Goal: Check status: Check status

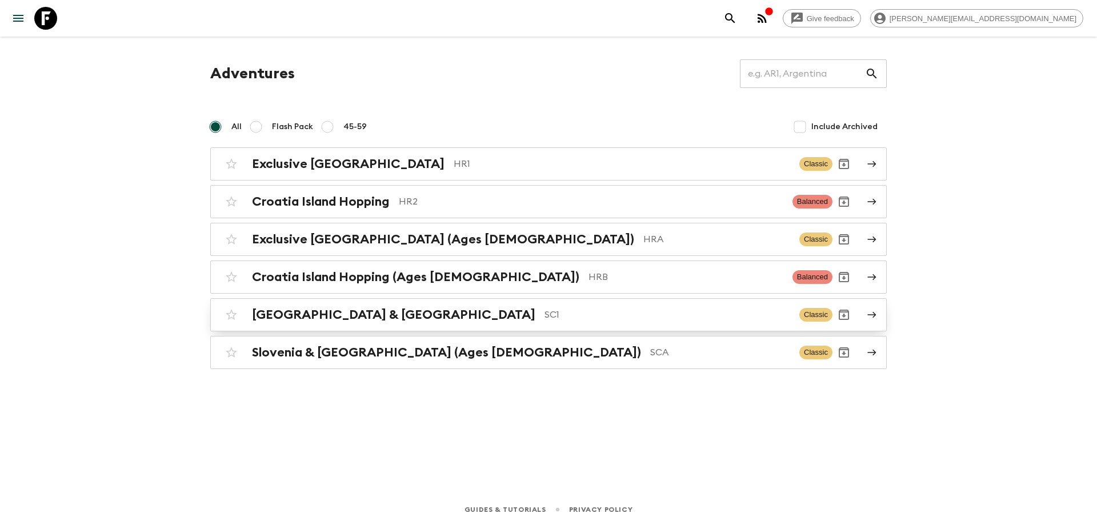
click at [387, 322] on div "[GEOGRAPHIC_DATA] & Croatia SC1 Classic" at bounding box center [526, 314] width 612 height 23
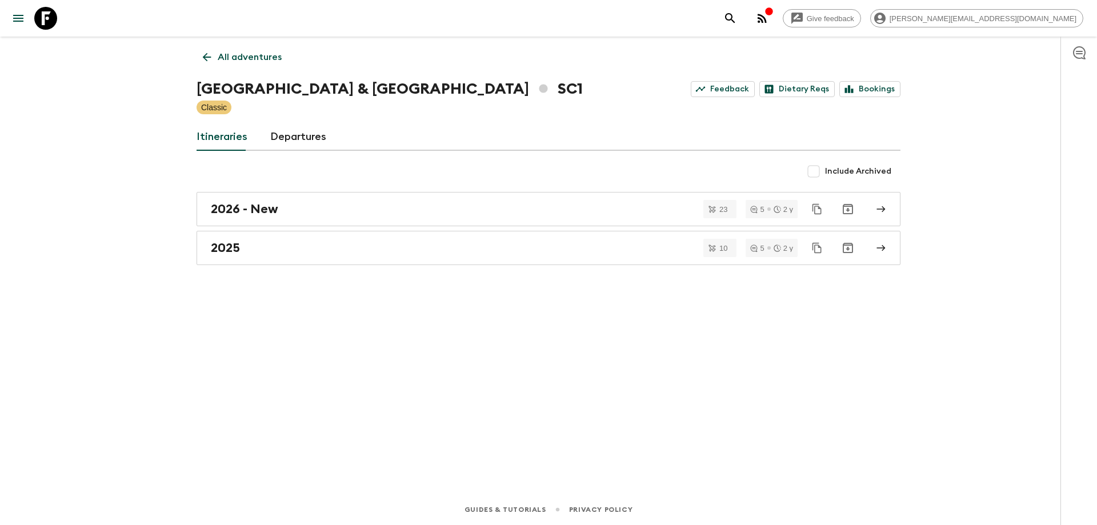
click at [337, 230] on div "2026 - New 23 5 2 y 2025 10 5 2 y" at bounding box center [549, 228] width 704 height 73
click at [338, 247] on div "2025" at bounding box center [538, 248] width 654 height 15
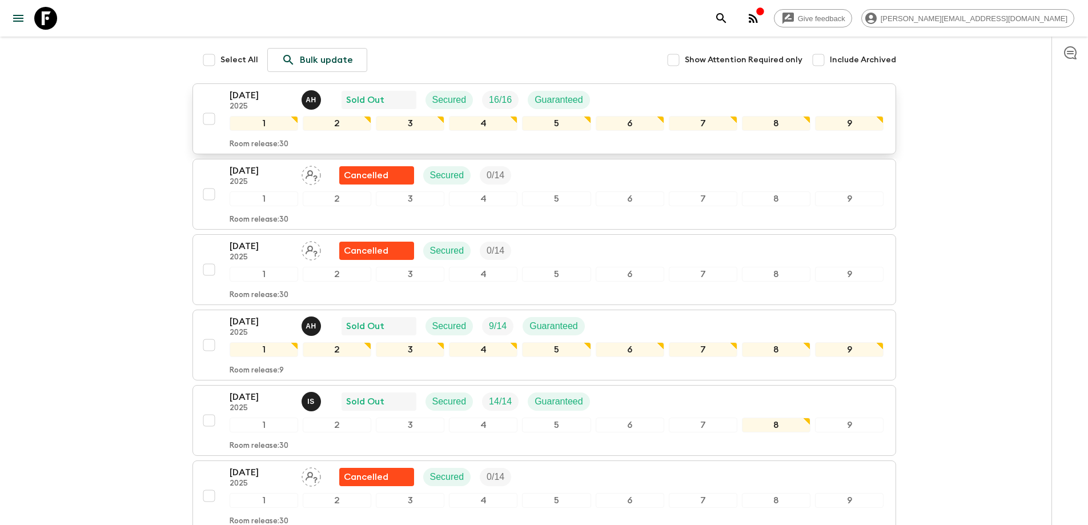
scroll to position [57, 0]
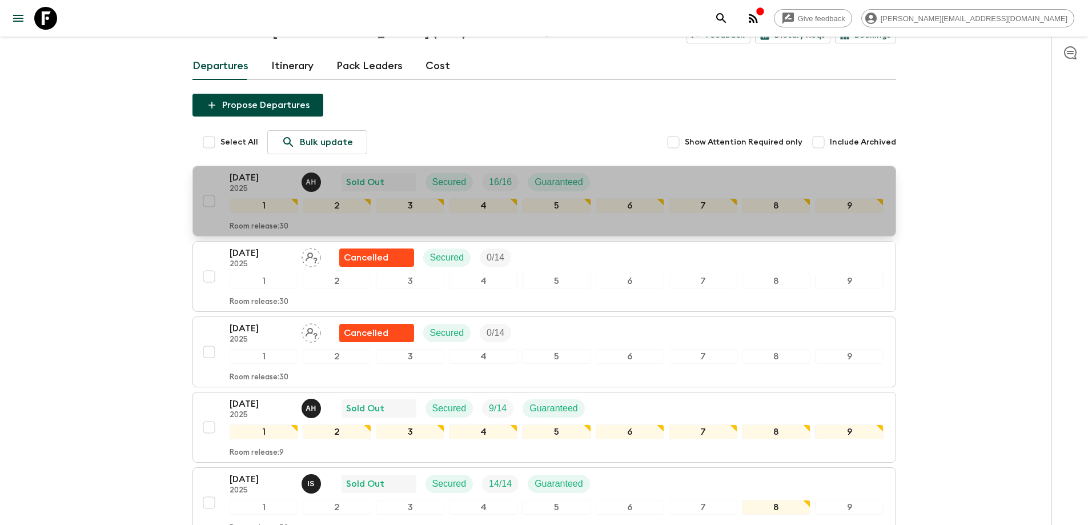
click at [620, 185] on div "[DATE] 2025 A H Sold Out Secured 16 / 16 Guaranteed" at bounding box center [557, 182] width 655 height 23
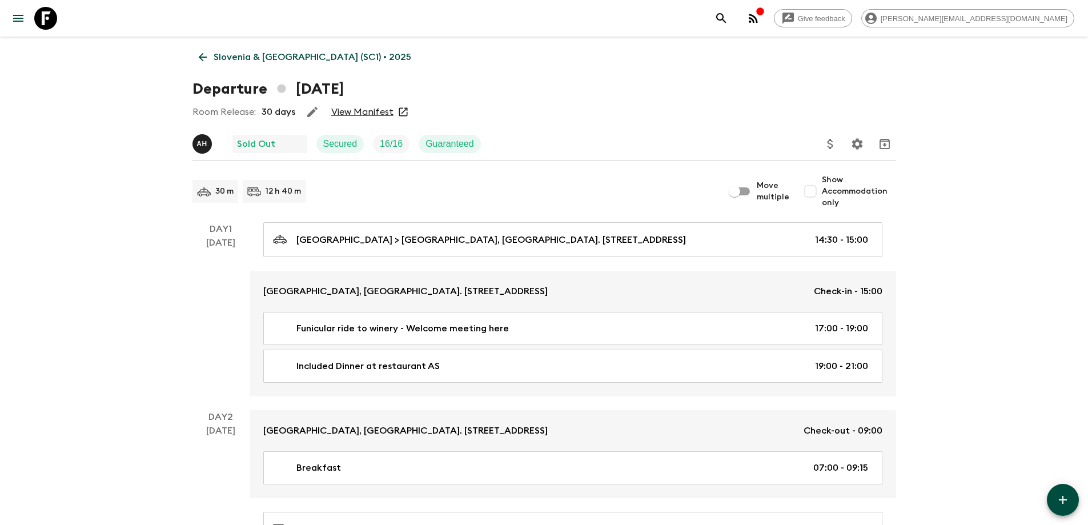
click at [343, 115] on link "View Manifest" at bounding box center [362, 111] width 62 height 11
